Goal: Task Accomplishment & Management: Use online tool/utility

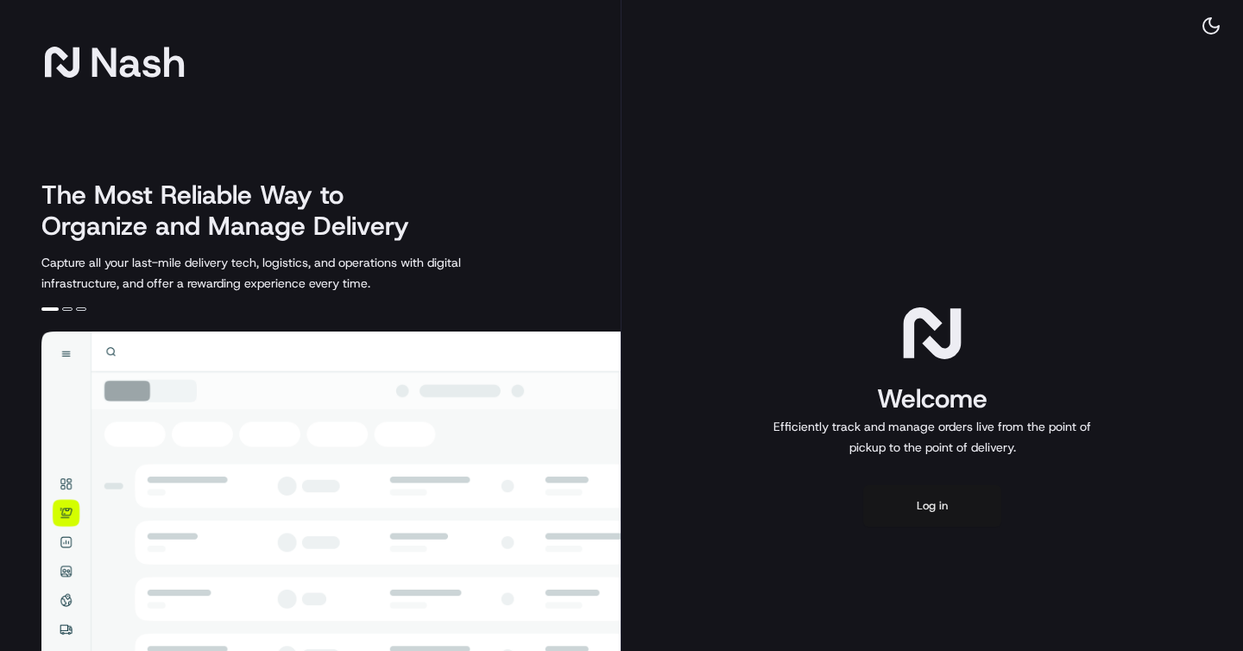
click at [932, 502] on button "Log in" at bounding box center [932, 505] width 138 height 41
